Goal: Navigation & Orientation: Find specific page/section

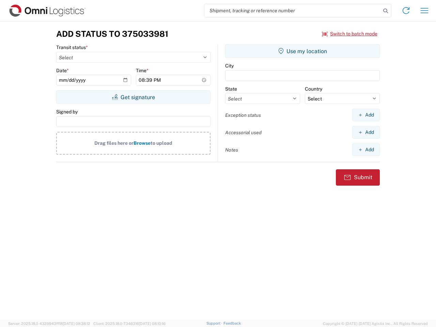
click at [292, 11] on input "search" at bounding box center [292, 10] width 176 height 13
click at [385, 11] on icon at bounding box center [386, 11] width 10 height 10
click at [406, 11] on icon at bounding box center [405, 10] width 11 height 11
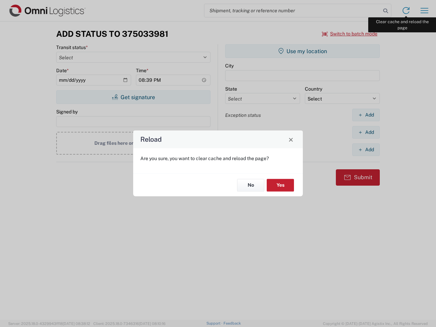
click at [424, 11] on div "Reload Are you sure, you want to clear cache and reload the page? No Yes" at bounding box center [218, 163] width 436 height 327
click at [350, 34] on div "Reload Are you sure, you want to clear cache and reload the page? No Yes" at bounding box center [218, 163] width 436 height 327
click at [133, 97] on div "Reload Are you sure, you want to clear cache and reload the page? No Yes" at bounding box center [218, 163] width 436 height 327
click at [302, 51] on div "Reload Are you sure, you want to clear cache and reload the page? No Yes" at bounding box center [218, 163] width 436 height 327
click at [366, 115] on div "Reload Are you sure, you want to clear cache and reload the page? No Yes" at bounding box center [218, 163] width 436 height 327
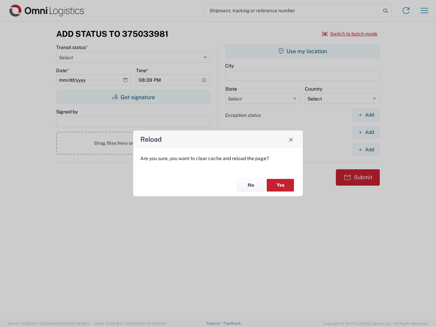
click at [366, 132] on div "Reload Are you sure, you want to clear cache and reload the page? No Yes" at bounding box center [218, 163] width 436 height 327
click at [366, 149] on div "Reload Are you sure, you want to clear cache and reload the page? No Yes" at bounding box center [218, 163] width 436 height 327
